Goal: Information Seeking & Learning: Learn about a topic

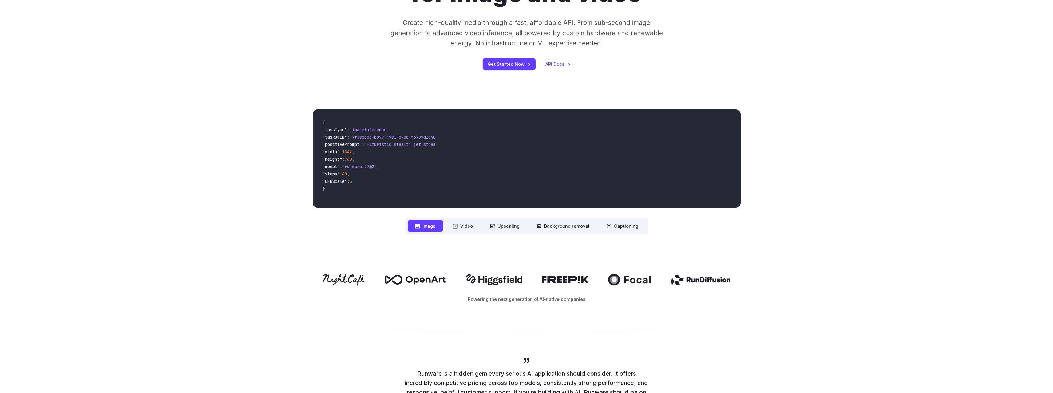
scroll to position [164, 0]
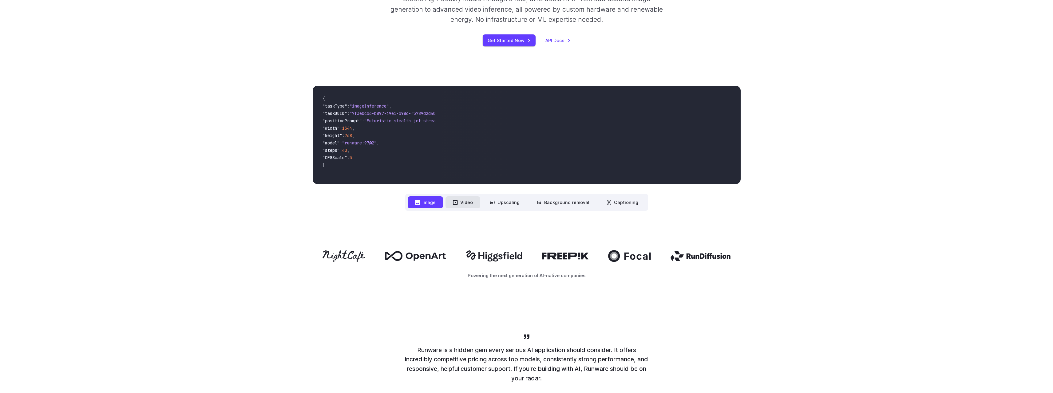
click at [457, 203] on icon at bounding box center [455, 202] width 5 height 5
click at [462, 204] on button "Video" at bounding box center [462, 202] width 35 height 12
click at [507, 205] on button "Upscaling" at bounding box center [505, 202] width 44 height 12
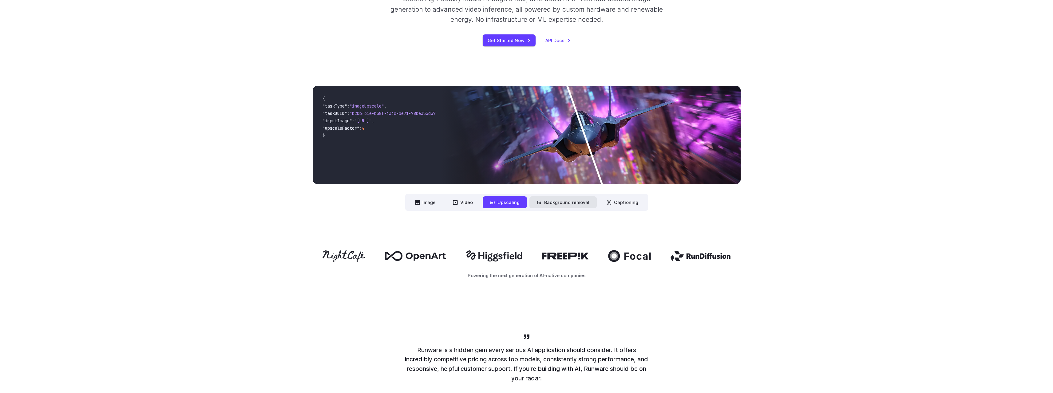
click at [542, 202] on icon at bounding box center [539, 202] width 5 height 5
click at [580, 206] on button "Background removal" at bounding box center [562, 202] width 67 height 12
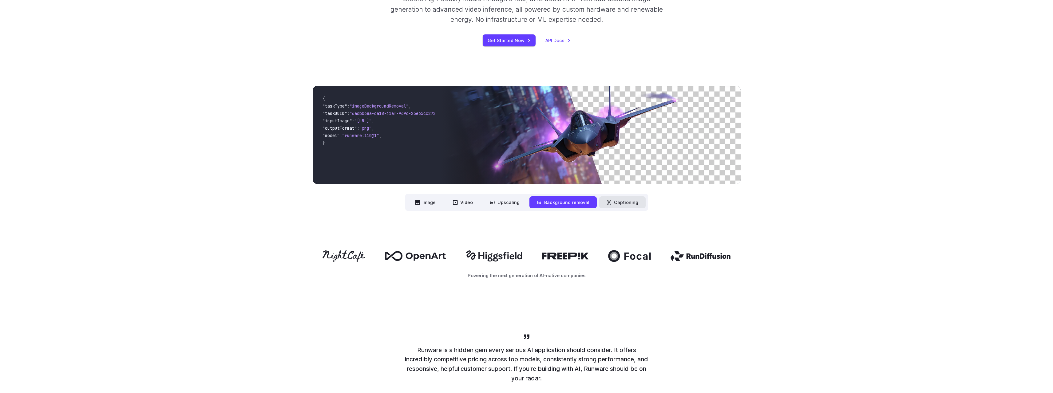
click at [610, 206] on button "Captioning" at bounding box center [622, 202] width 46 height 12
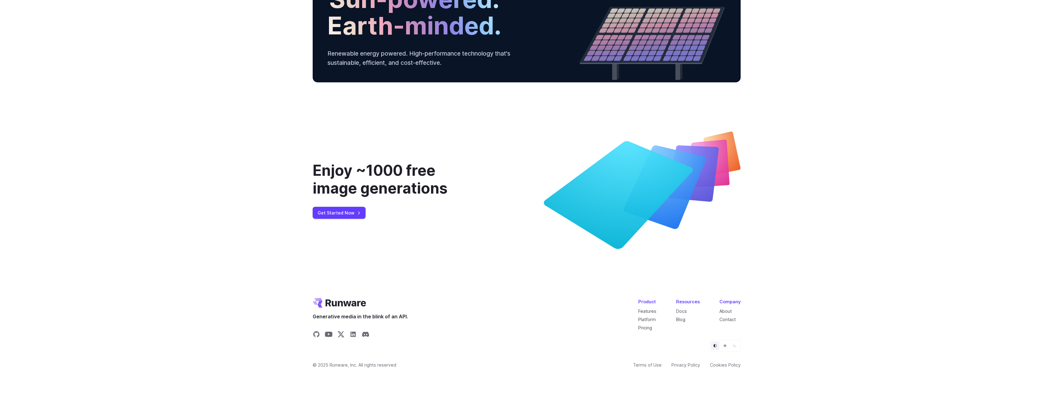
scroll to position [2281, 0]
click at [728, 309] on link "About" at bounding box center [725, 311] width 12 height 5
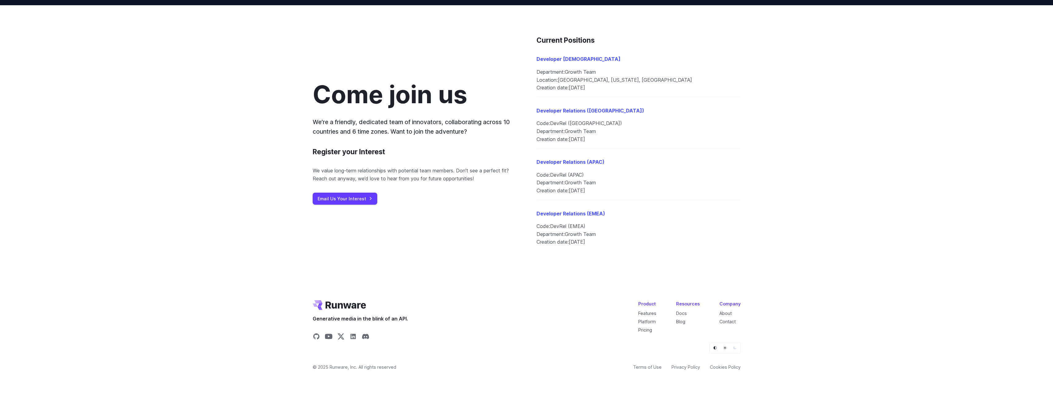
scroll to position [664, 0]
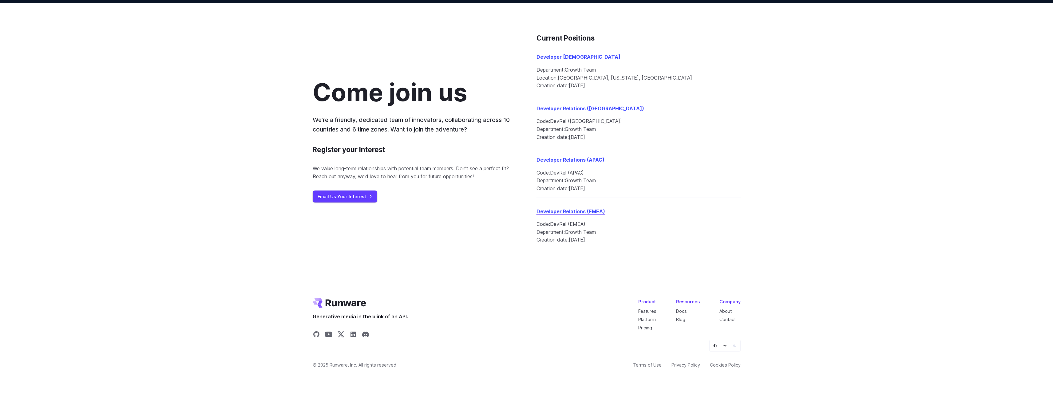
click at [560, 212] on link "Developer Relations (EMEA)" at bounding box center [570, 211] width 69 height 6
